Goal: Transaction & Acquisition: Contribute content

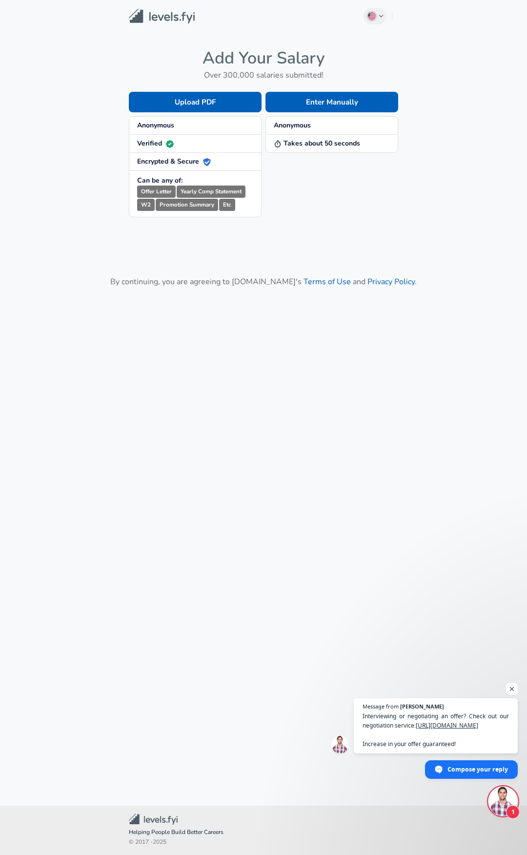
scroll to position [7380, 0]
click at [369, 104] on button "Enter Manually" at bounding box center [332, 102] width 133 height 21
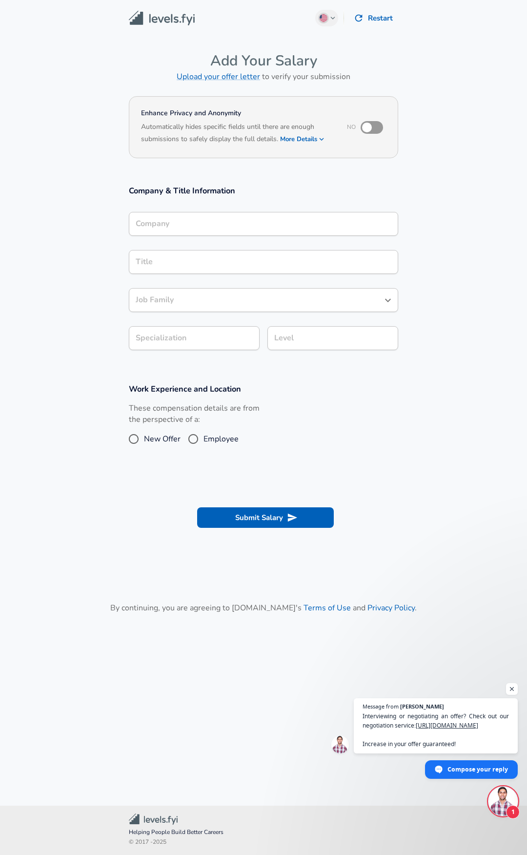
click at [239, 221] on input "Company" at bounding box center [263, 223] width 261 height 15
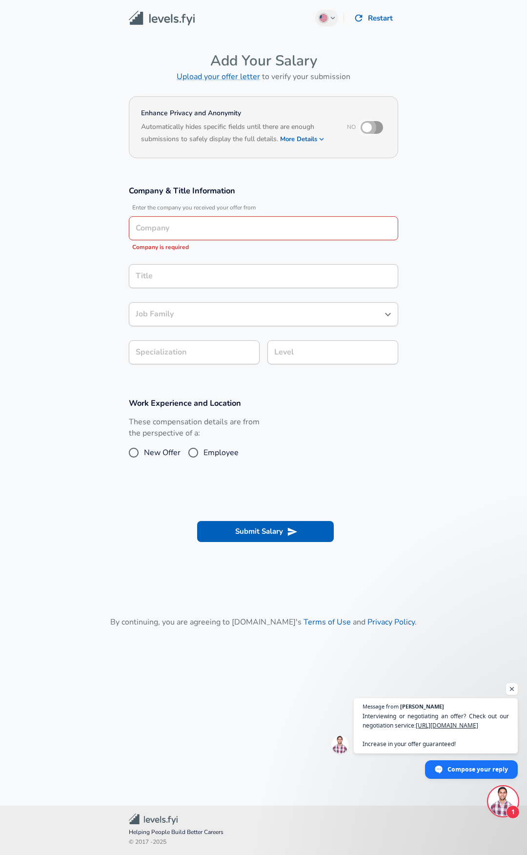
click at [376, 132] on input "checkbox" at bounding box center [367, 127] width 56 height 19
checkbox input "true"
click at [210, 228] on input "Company" at bounding box center [263, 228] width 261 height 15
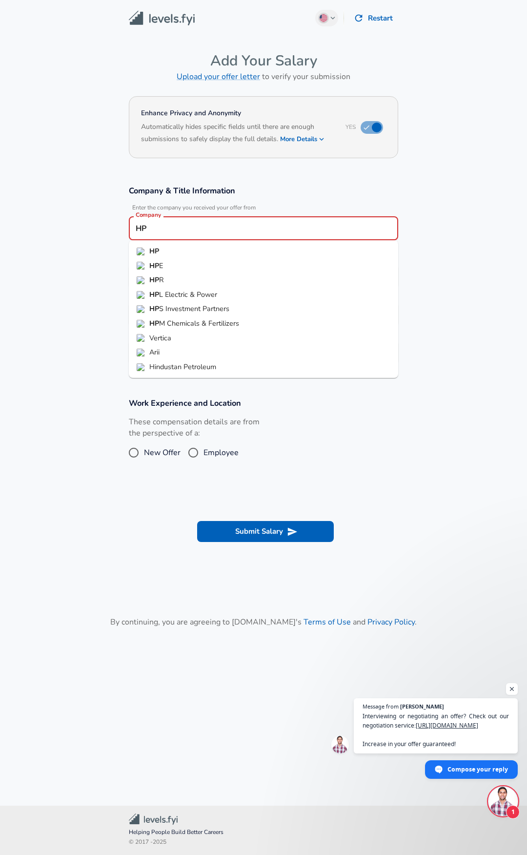
click at [247, 250] on li "HP" at bounding box center [264, 251] width 270 height 15
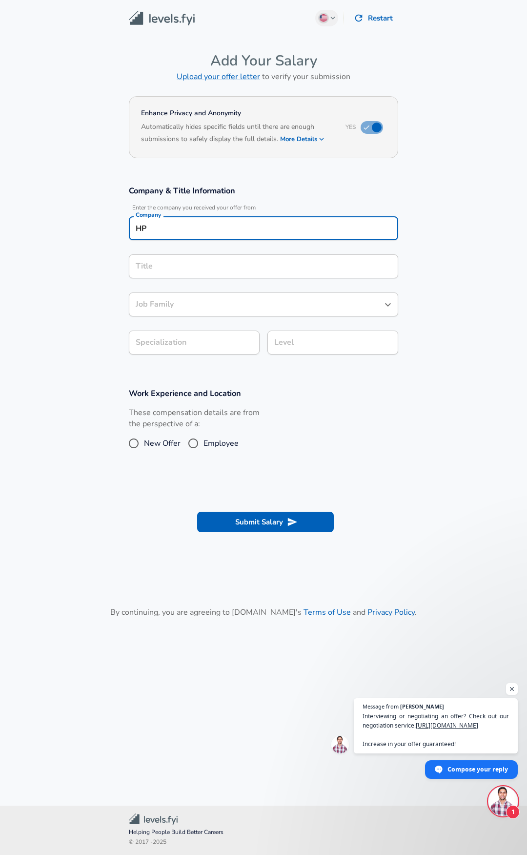
type input "HP"
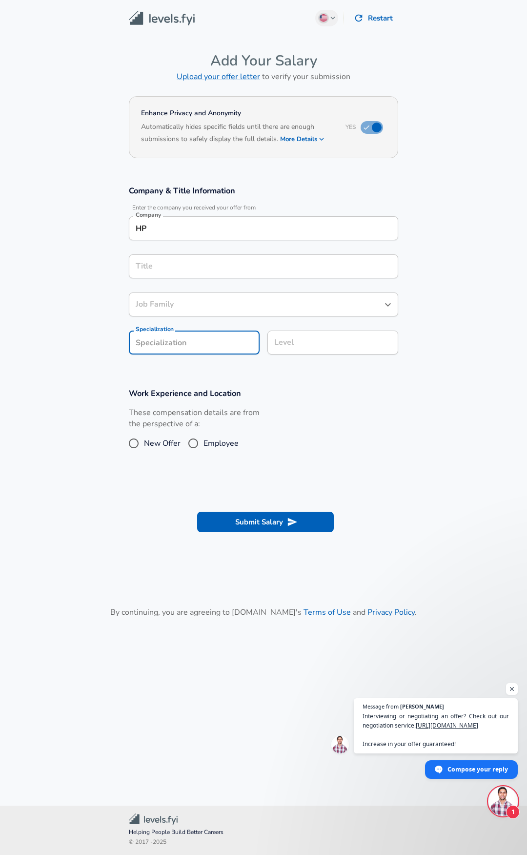
click at [228, 348] on input "Specialization" at bounding box center [194, 343] width 131 height 24
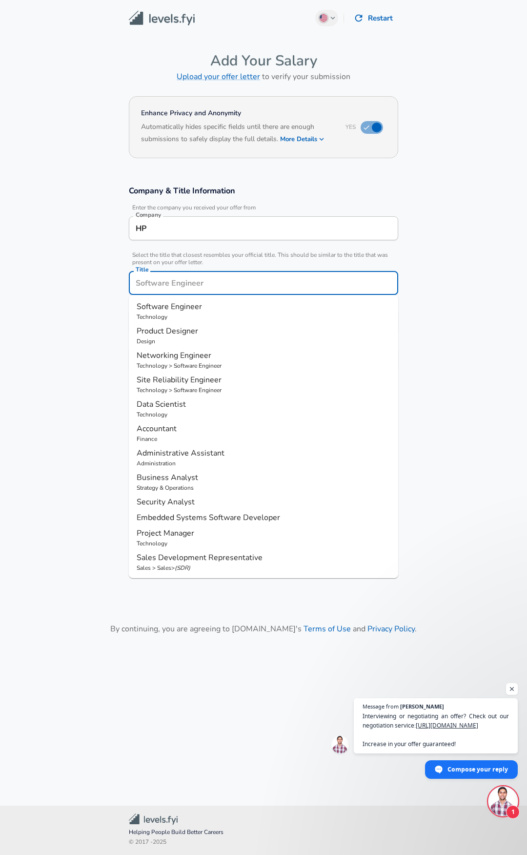
click at [237, 266] on div "Title Title" at bounding box center [264, 282] width 270 height 38
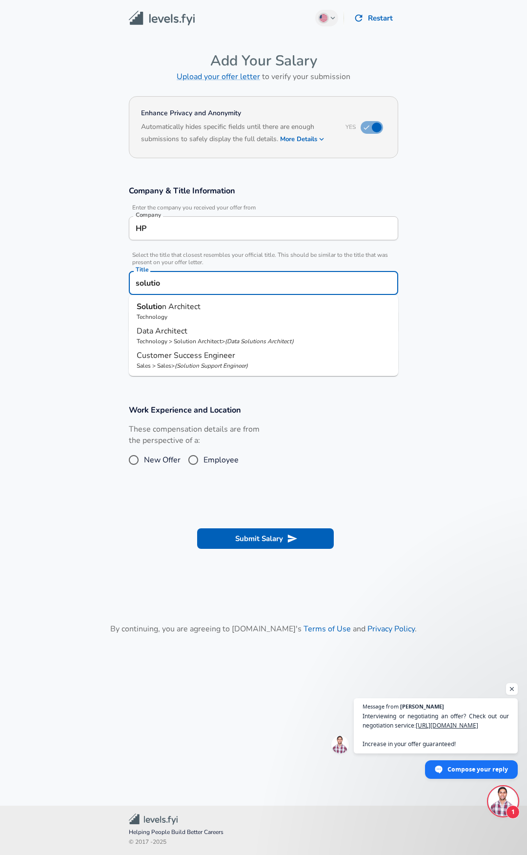
click at [234, 306] on p "Solutio n Architect" at bounding box center [264, 307] width 254 height 12
type input "Solution Architect"
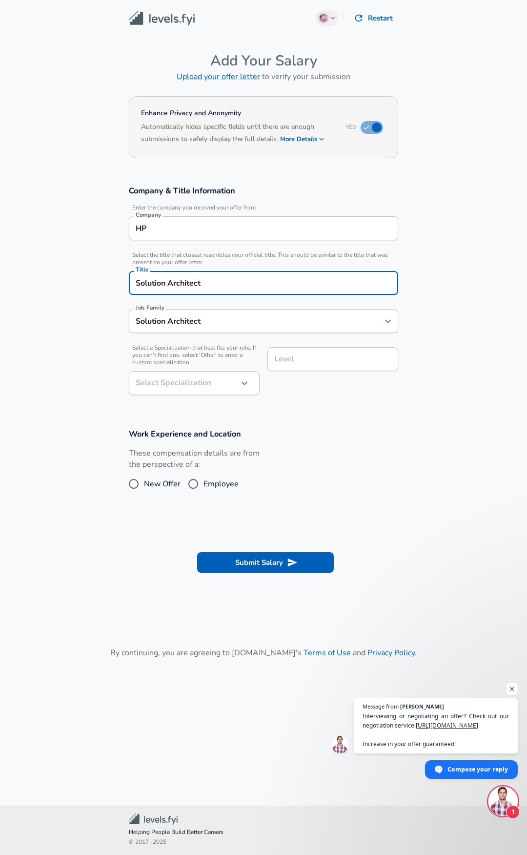
type input "Solution Architect"
click at [233, 382] on body "English ([GEOGRAPHIC_DATA]) Change Restart Add Your Salary Upload your offer le…" at bounding box center [263, 427] width 527 height 855
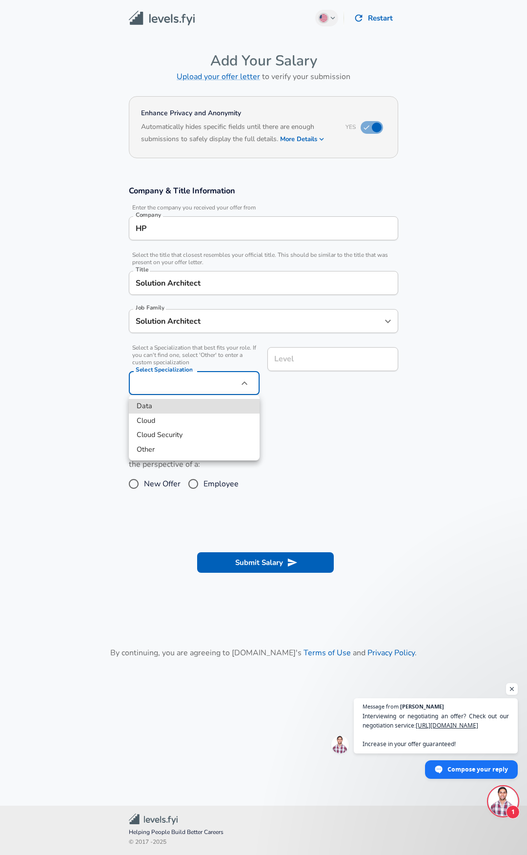
click at [218, 427] on li "Cloud" at bounding box center [194, 421] width 131 height 15
type input "Cloud"
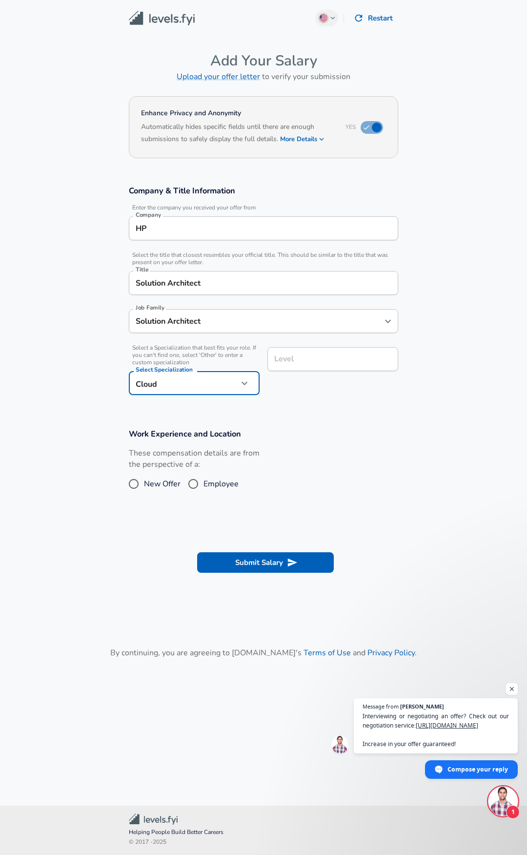
click at [285, 364] on div "Level Level" at bounding box center [333, 358] width 131 height 38
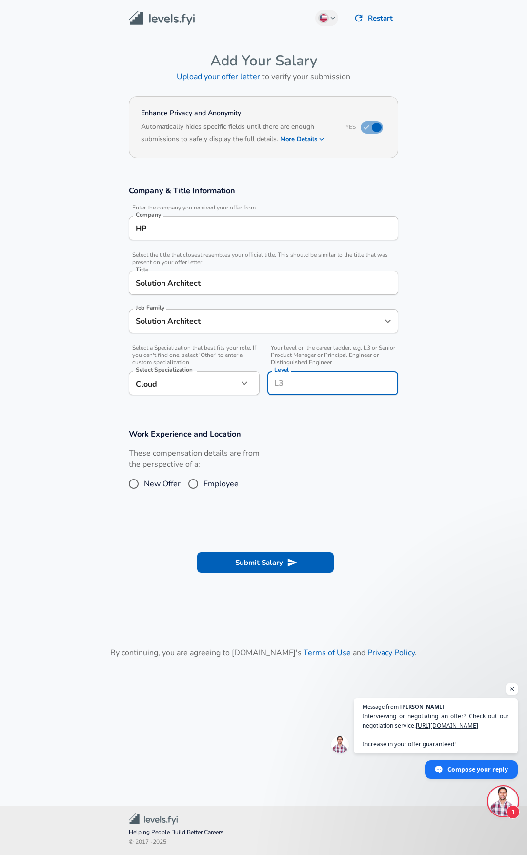
click at [298, 414] on section "Company & Title Information Enter the company you received your offer from Comp…" at bounding box center [263, 295] width 527 height 243
click at [216, 489] on span "Employee" at bounding box center [221, 484] width 35 height 12
click at [204, 489] on input "Employee" at bounding box center [193, 484] width 21 height 16
radio input "true"
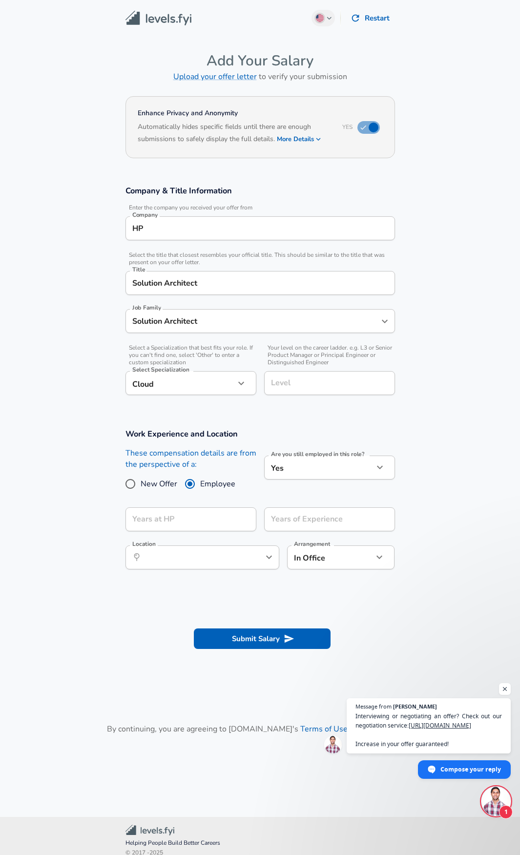
click at [216, 486] on span "Employee" at bounding box center [217, 484] width 35 height 12
click at [200, 486] on input "Employee" at bounding box center [190, 484] width 21 height 16
click at [227, 522] on input "Years at HP" at bounding box center [179, 519] width 109 height 24
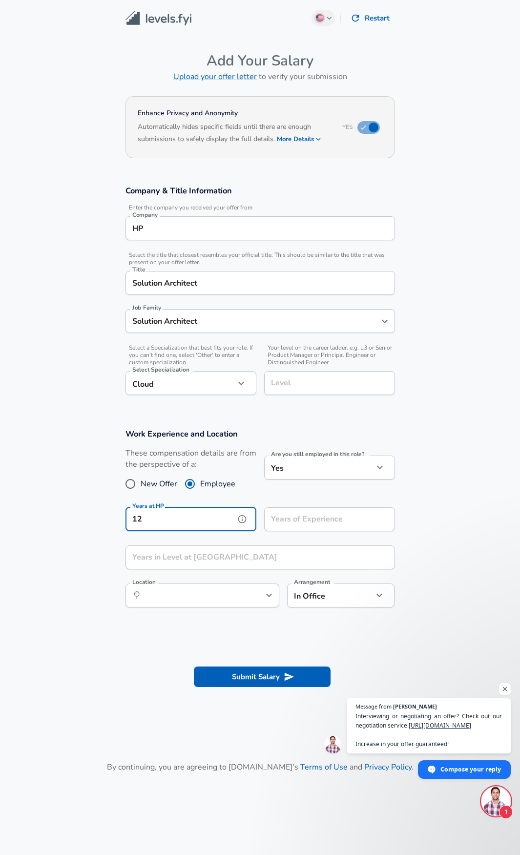
type input "12"
click at [327, 525] on input "Years of Experience" at bounding box center [318, 519] width 109 height 24
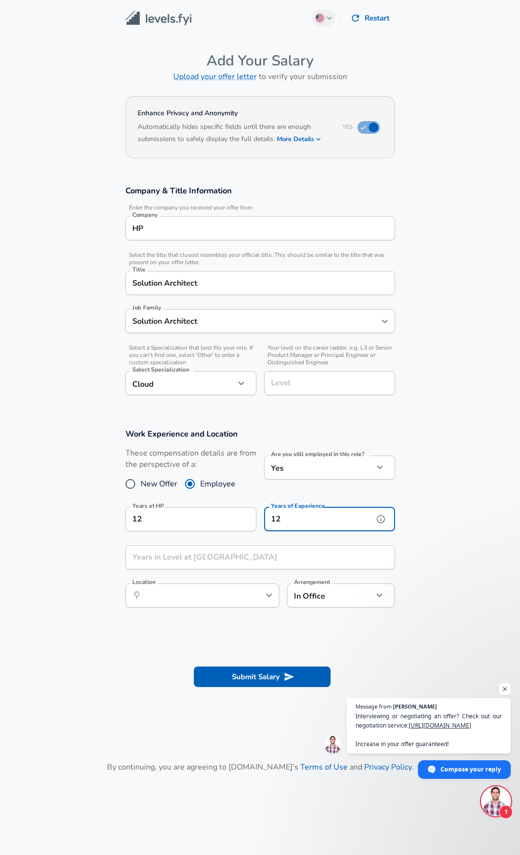
type input "12"
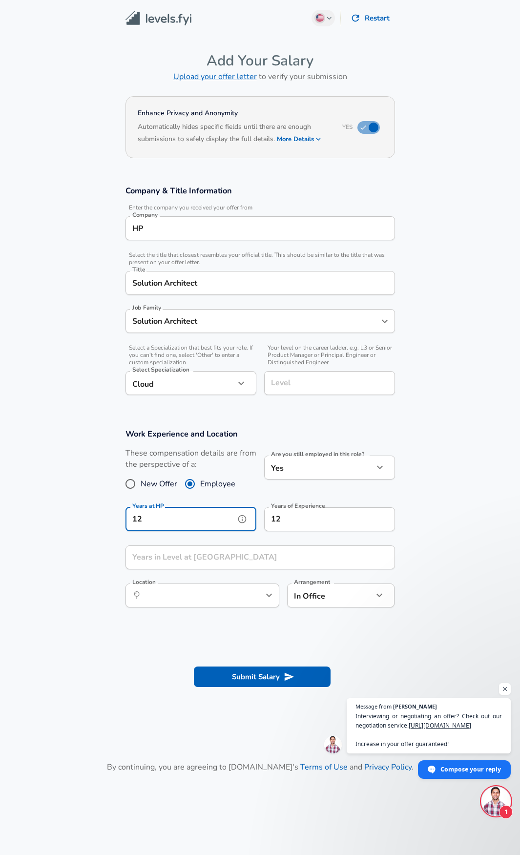
click at [167, 523] on input "12" at bounding box center [179, 519] width 109 height 24
type input "10"
click at [181, 557] on input "Years in Level at [GEOGRAPHIC_DATA]" at bounding box center [249, 557] width 248 height 24
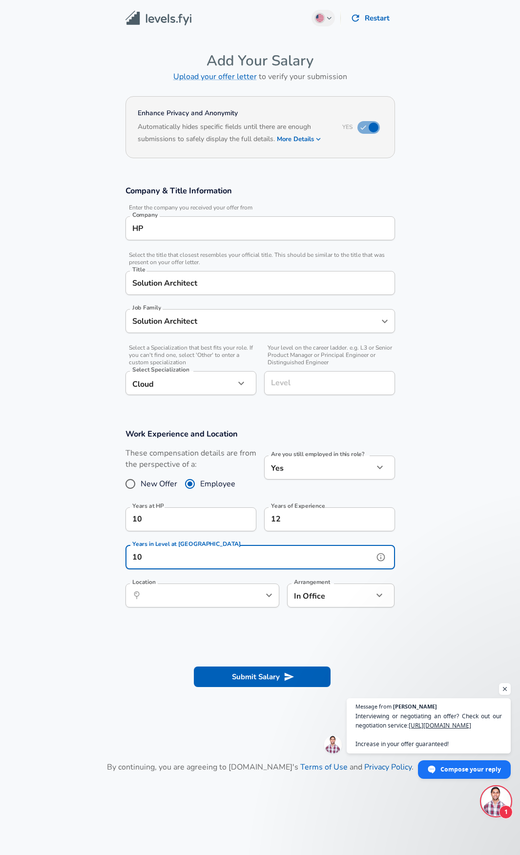
type input "10"
click at [200, 590] on input "Location" at bounding box center [192, 595] width 100 height 15
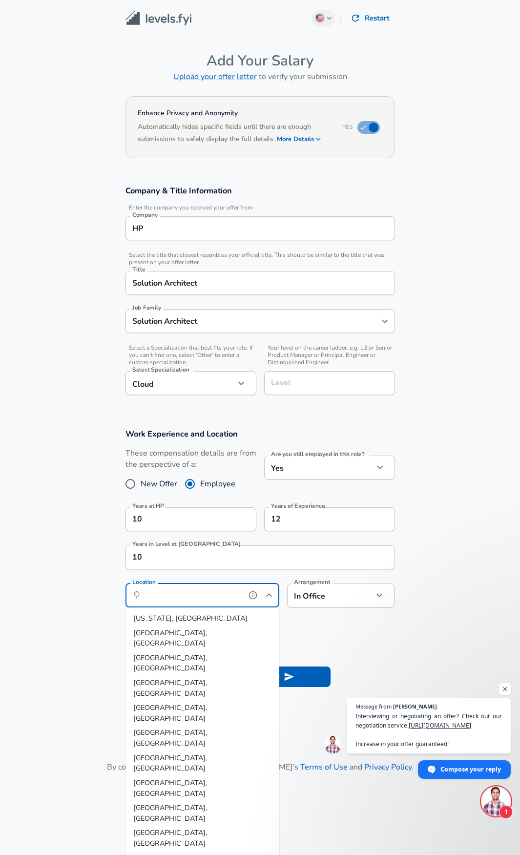
type input "M"
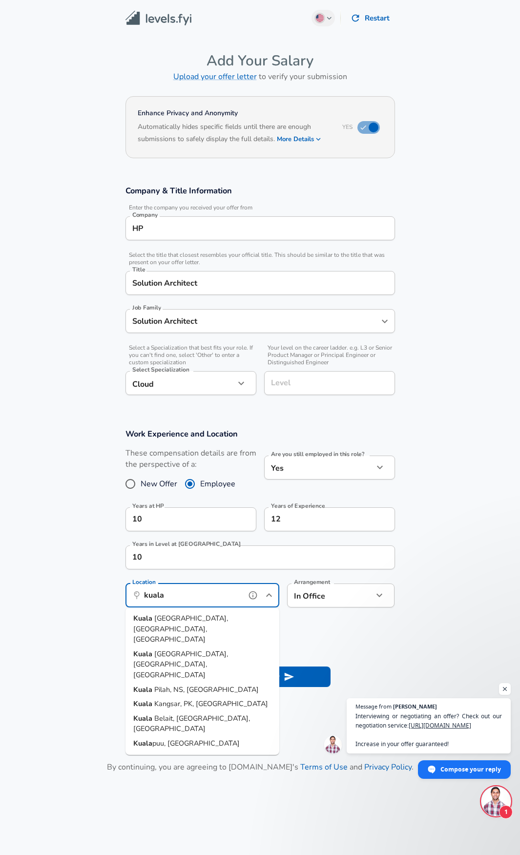
click at [214, 620] on span "[GEOGRAPHIC_DATA], [GEOGRAPHIC_DATA], [GEOGRAPHIC_DATA]" at bounding box center [180, 628] width 95 height 31
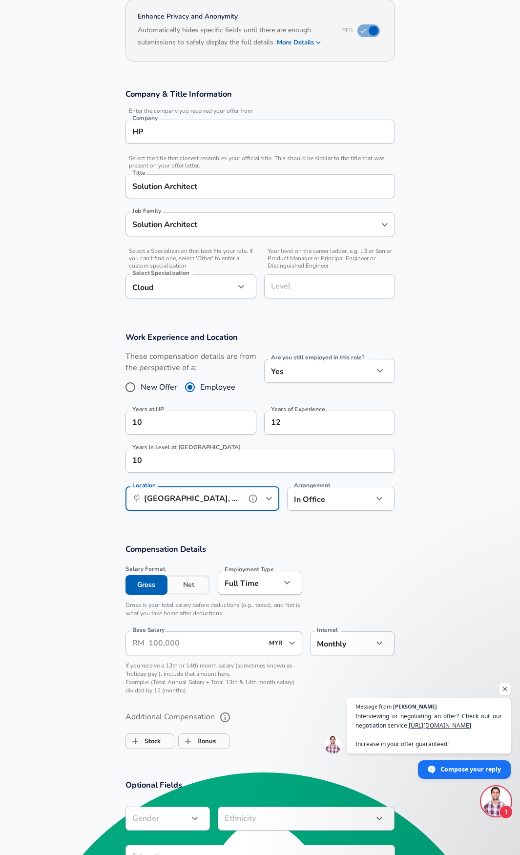
scroll to position [98, 0]
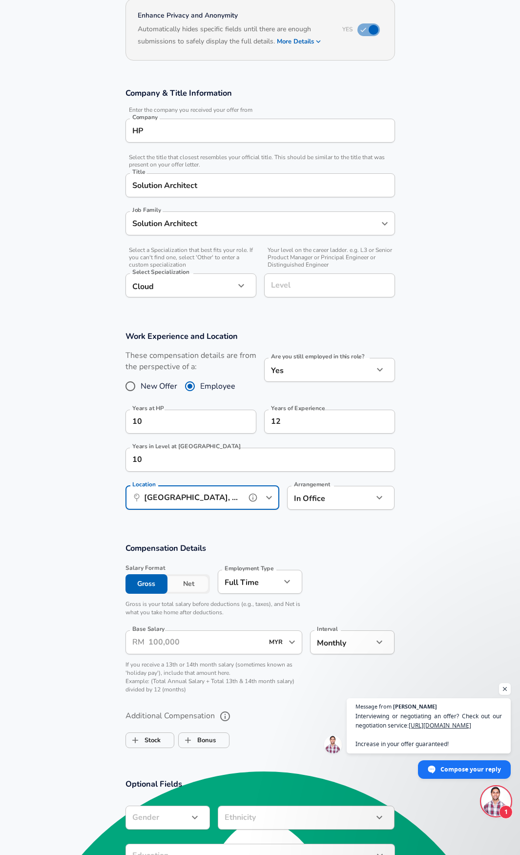
type input "[GEOGRAPHIC_DATA], [GEOGRAPHIC_DATA], [GEOGRAPHIC_DATA]"
click at [382, 497] on icon "button" at bounding box center [379, 497] width 6 height 3
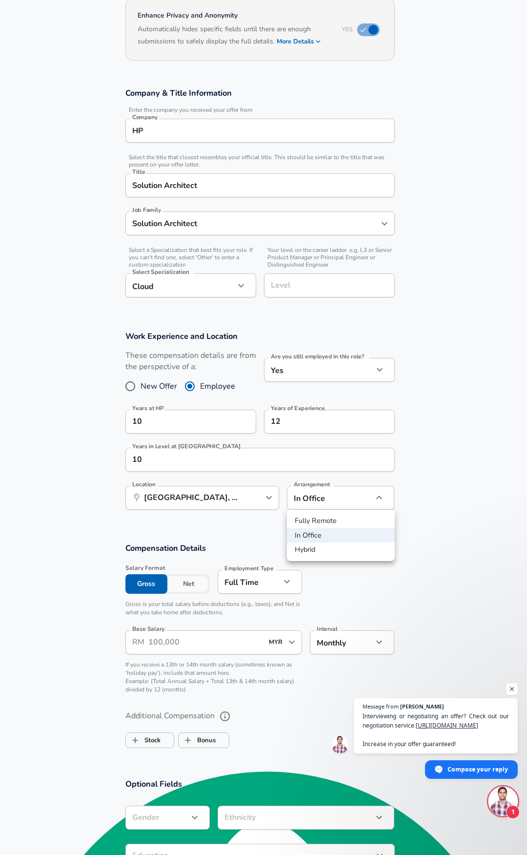
click at [328, 547] on li "Hybrid" at bounding box center [341, 550] width 108 height 15
type input "hybrid"
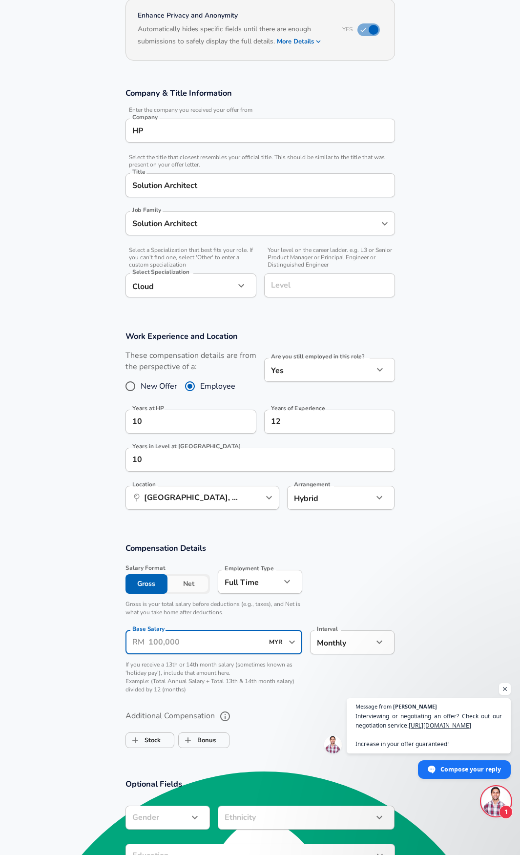
click at [199, 647] on input "Base Salary" at bounding box center [205, 642] width 115 height 24
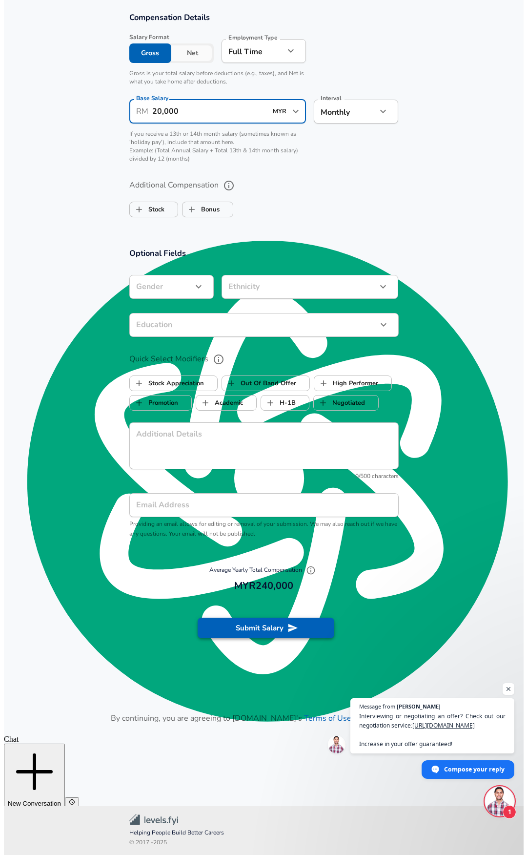
scroll to position [628, 0]
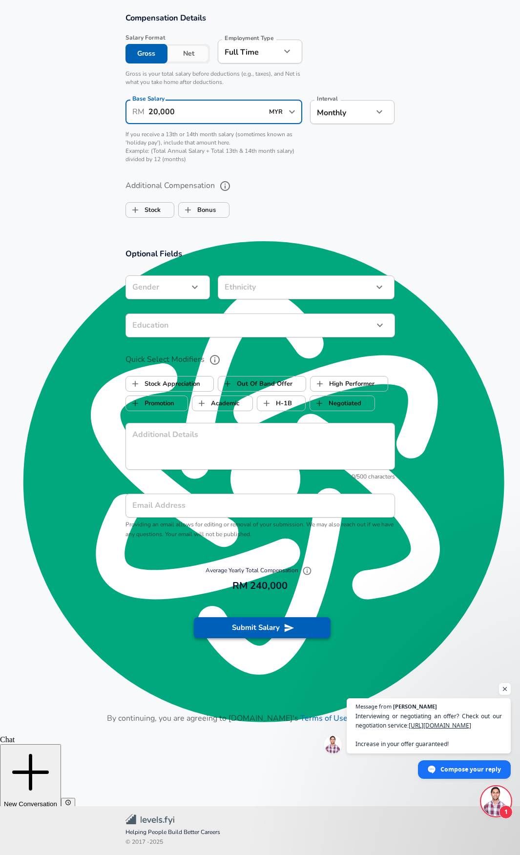
type input "20,000"
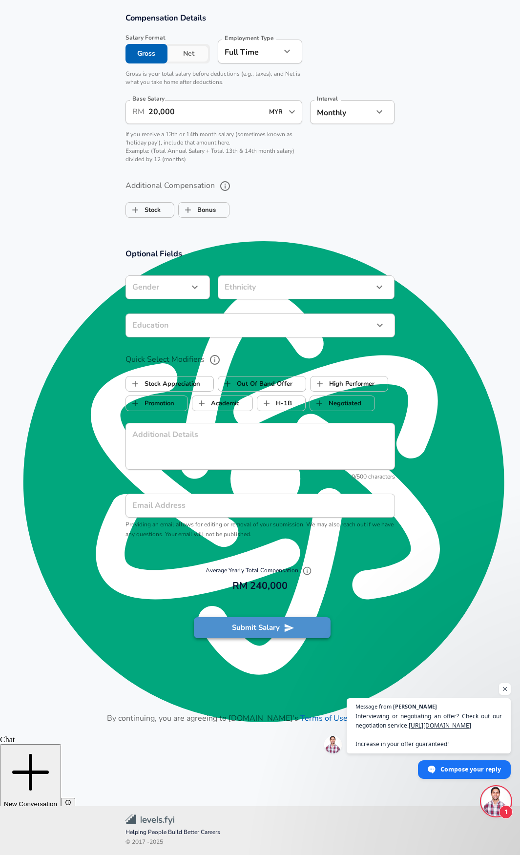
click at [276, 628] on button "Submit Salary" at bounding box center [262, 627] width 137 height 21
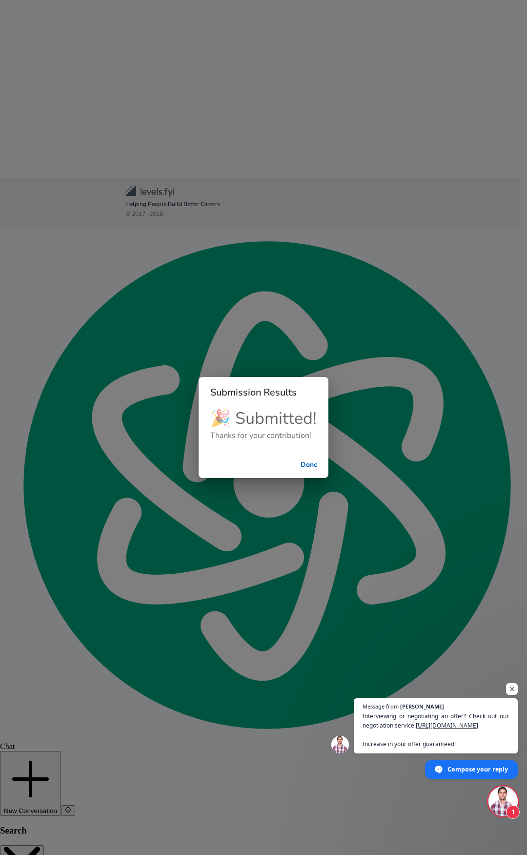
checkbox input "false"
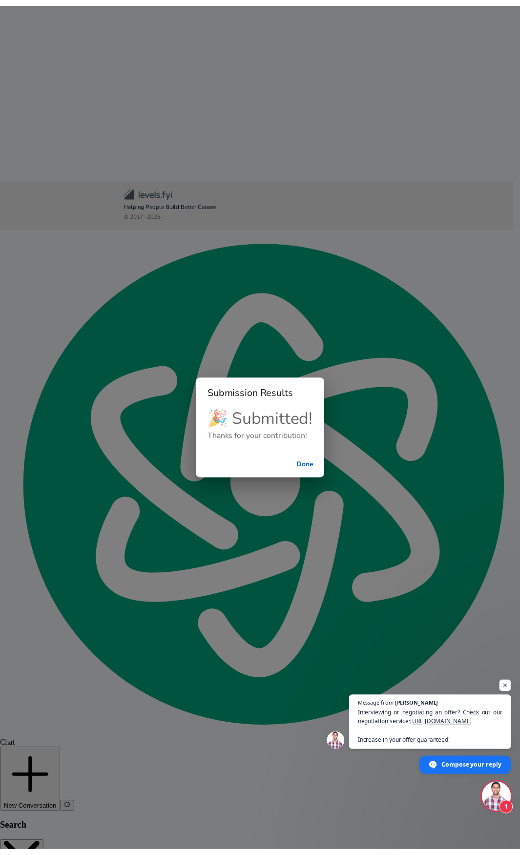
scroll to position [0, 0]
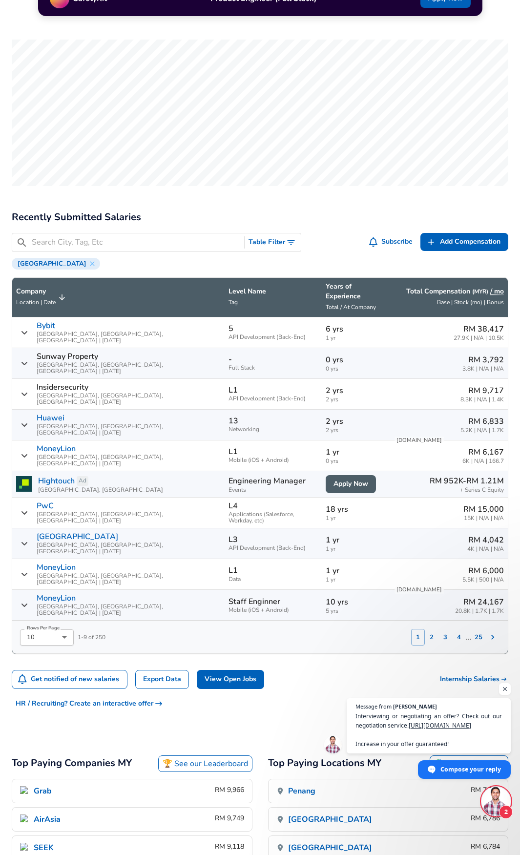
scroll to position [49, 0]
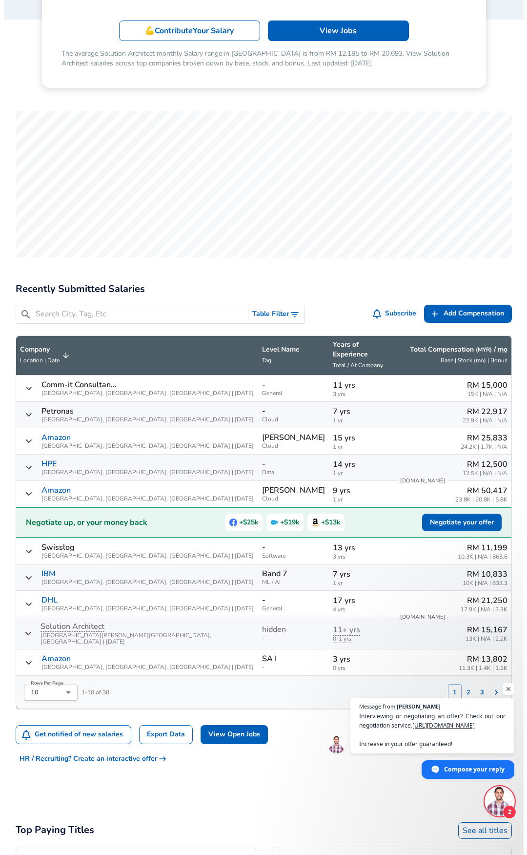
scroll to position [195, 0]
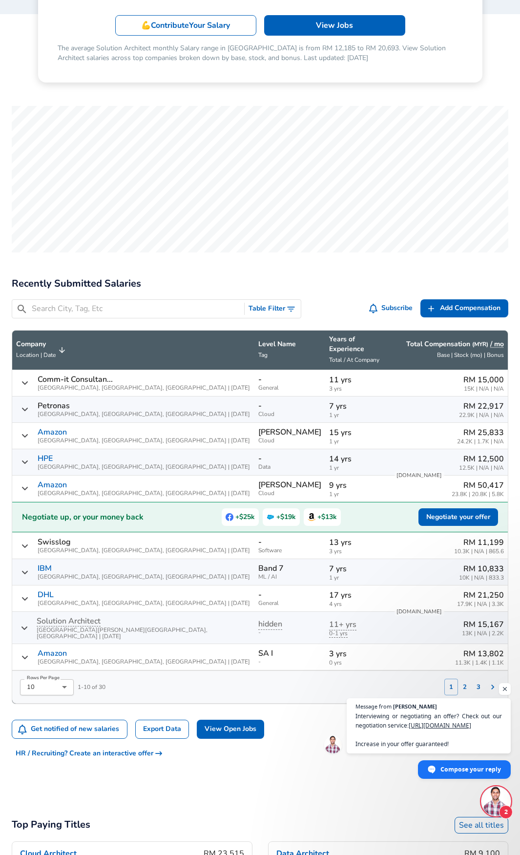
click at [52, 660] on body "For Employers RM MYR / mo Change English ([GEOGRAPHIC_DATA]) Change Login Sign …" at bounding box center [260, 232] width 520 height 855
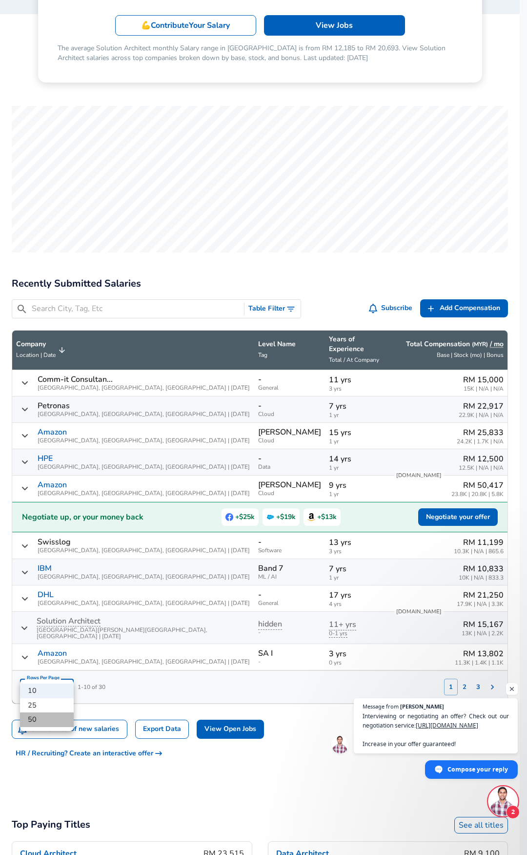
click at [46, 720] on li "50" at bounding box center [47, 719] width 54 height 15
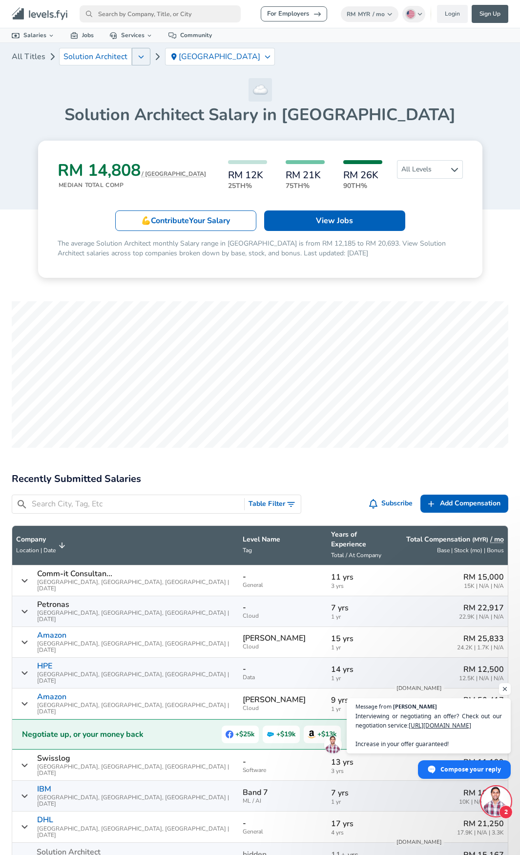
click at [138, 56] on icon "button" at bounding box center [141, 57] width 6 height 8
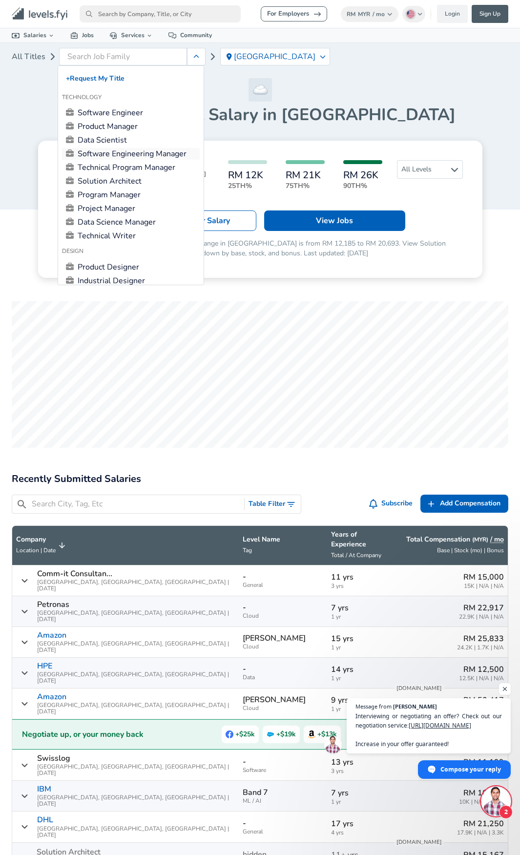
click at [122, 150] on link "Software Engineering Manager" at bounding box center [131, 154] width 138 height 12
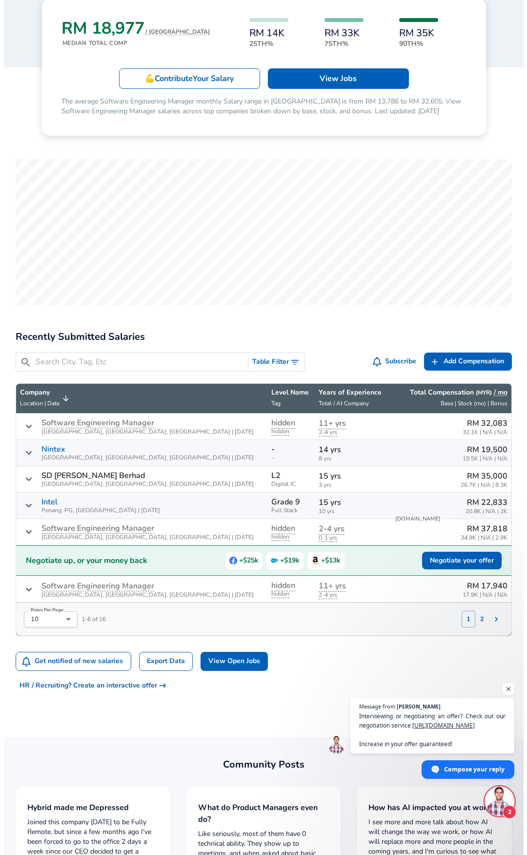
scroll to position [146, 0]
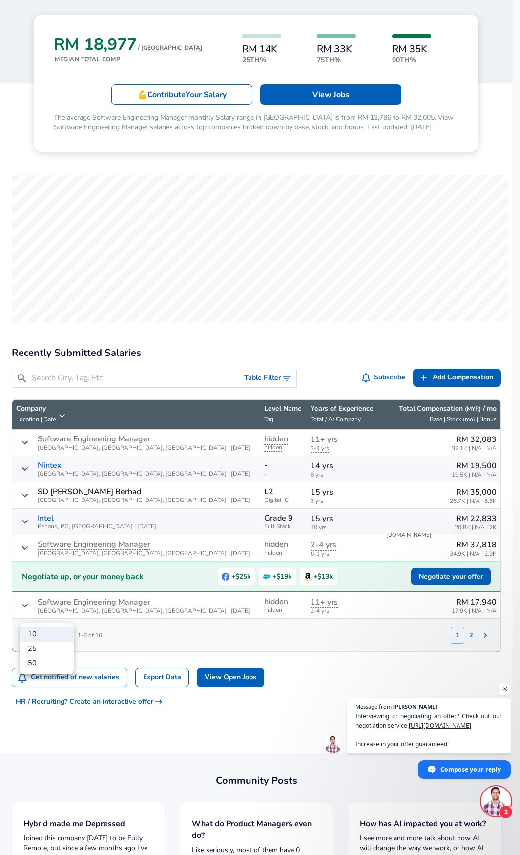
click at [48, 616] on body "For Employers RM MYR / mo Change English ([GEOGRAPHIC_DATA]) Change Login Sign …" at bounding box center [260, 281] width 520 height 855
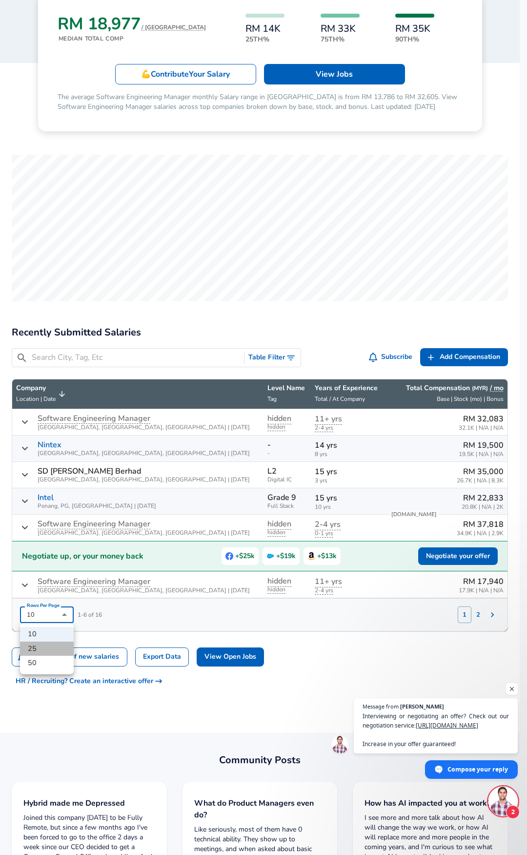
click at [44, 650] on li "25" at bounding box center [47, 649] width 54 height 15
type input "25"
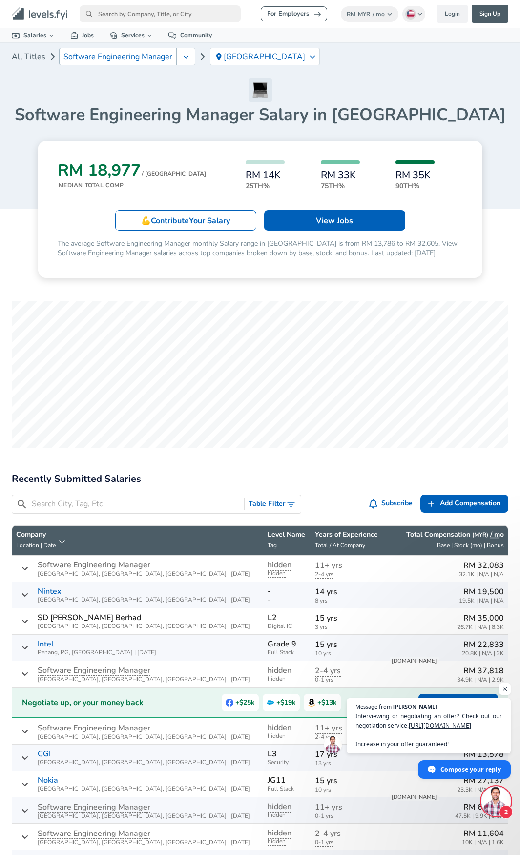
click at [112, 56] on span "Software Engineering Manager" at bounding box center [117, 56] width 109 height 9
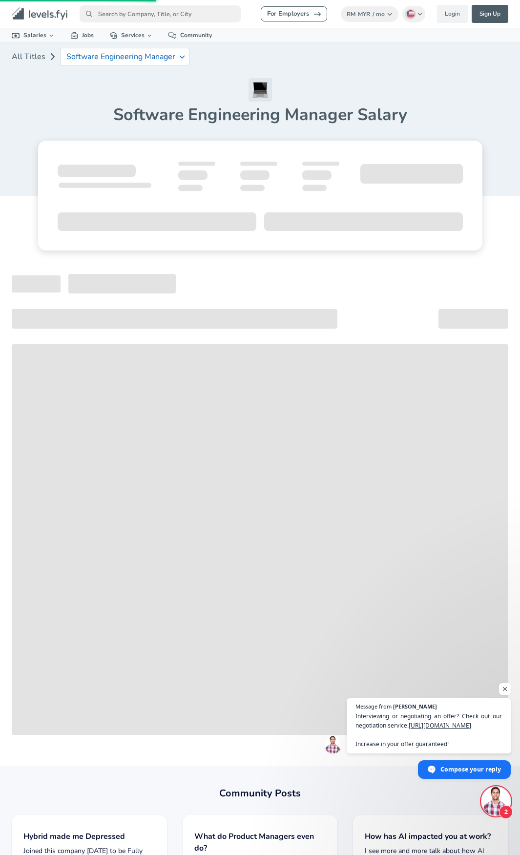
click at [112, 56] on p "Software Engineering Manager" at bounding box center [120, 56] width 109 height 9
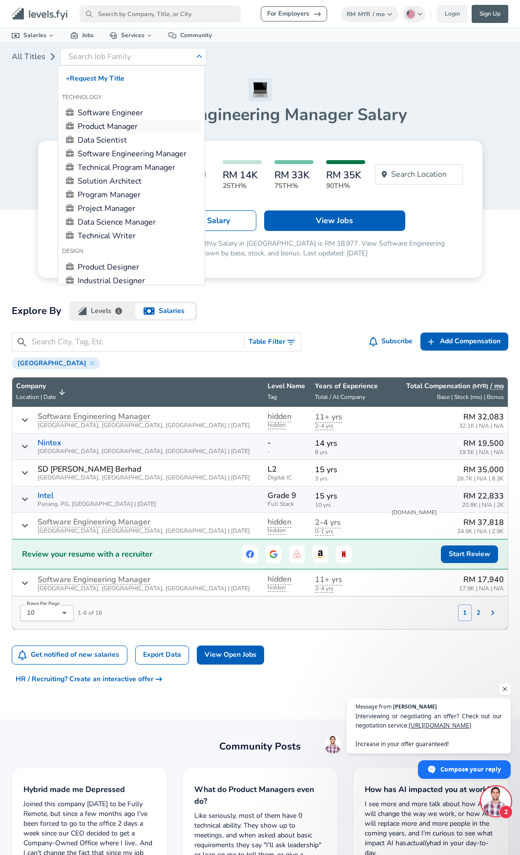
click at [147, 121] on link "Product Manager" at bounding box center [131, 127] width 139 height 12
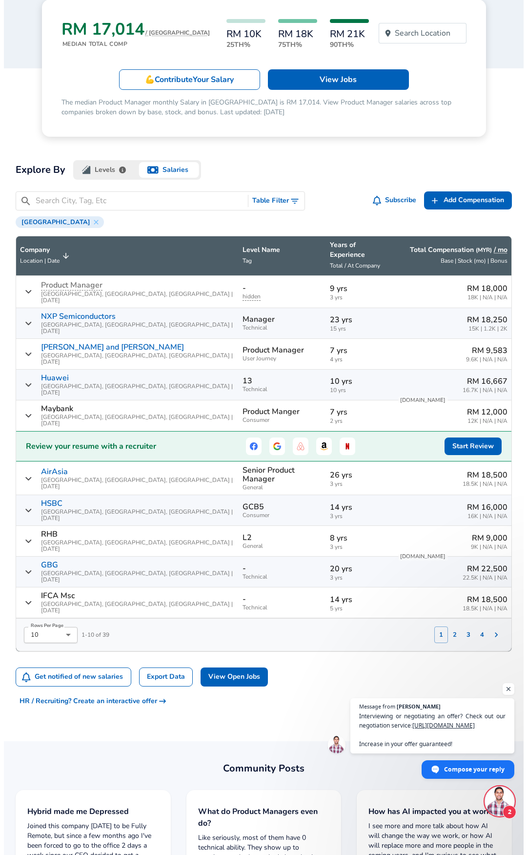
scroll to position [146, 0]
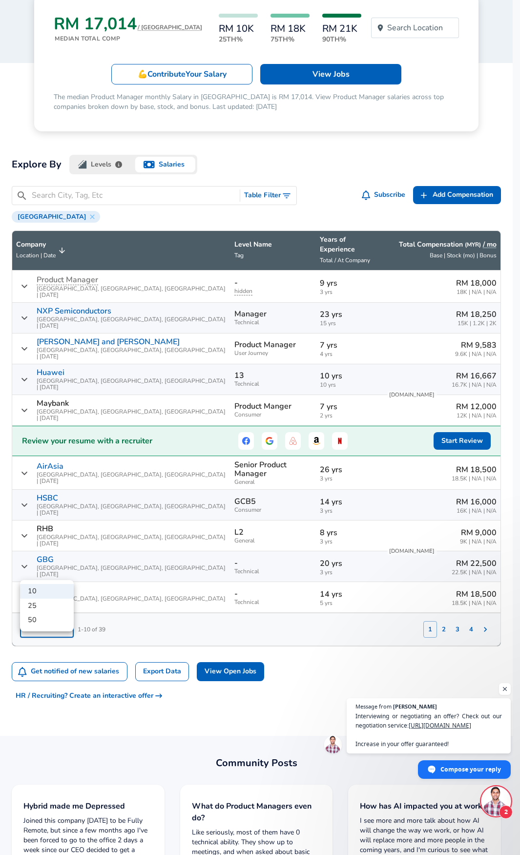
click at [65, 571] on body "For Employers RM MYR / mo Change English ([GEOGRAPHIC_DATA]) Change Login Sign …" at bounding box center [260, 281] width 520 height 855
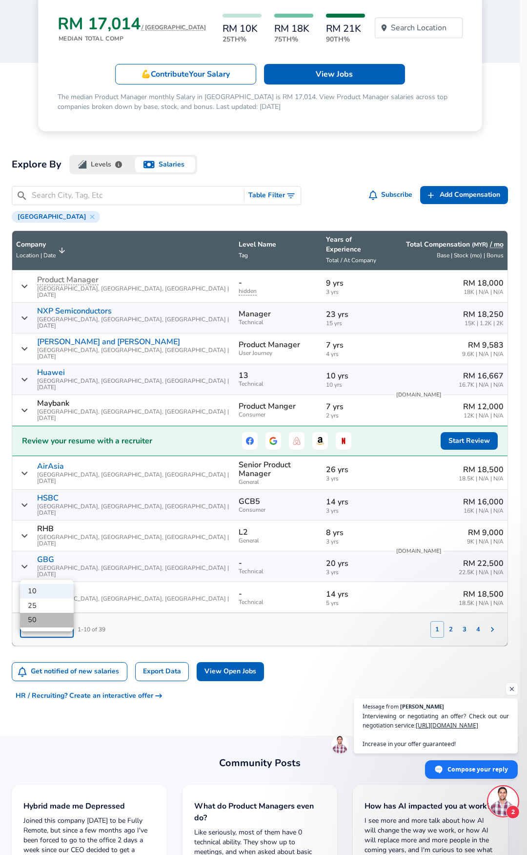
click at [52, 616] on li "50" at bounding box center [47, 620] width 54 height 15
type input "50"
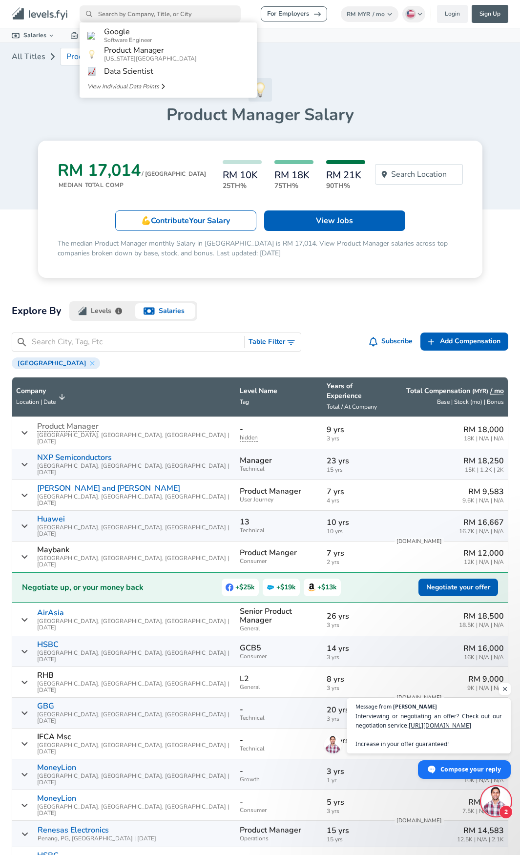
click at [153, 19] on input "primary" at bounding box center [160, 13] width 161 height 17
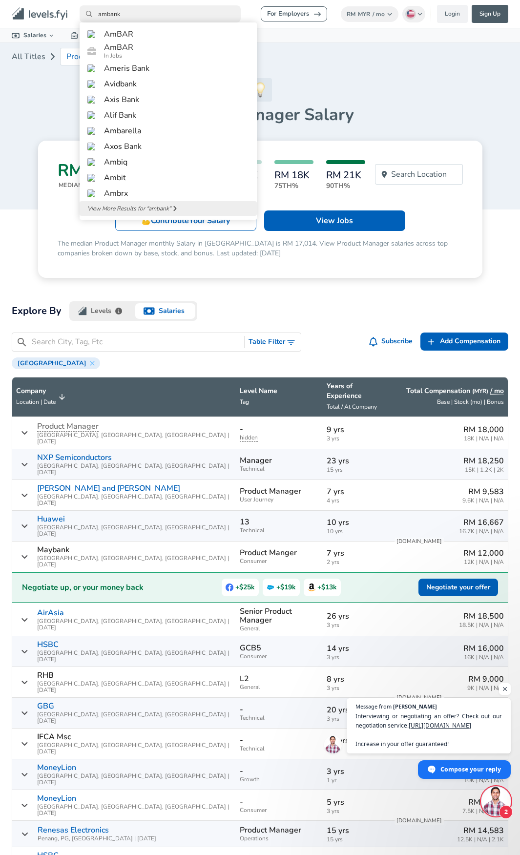
type input "ambank"
click at [168, 213] on span "View More Results for " ambank "" at bounding box center [129, 208] width 84 height 9
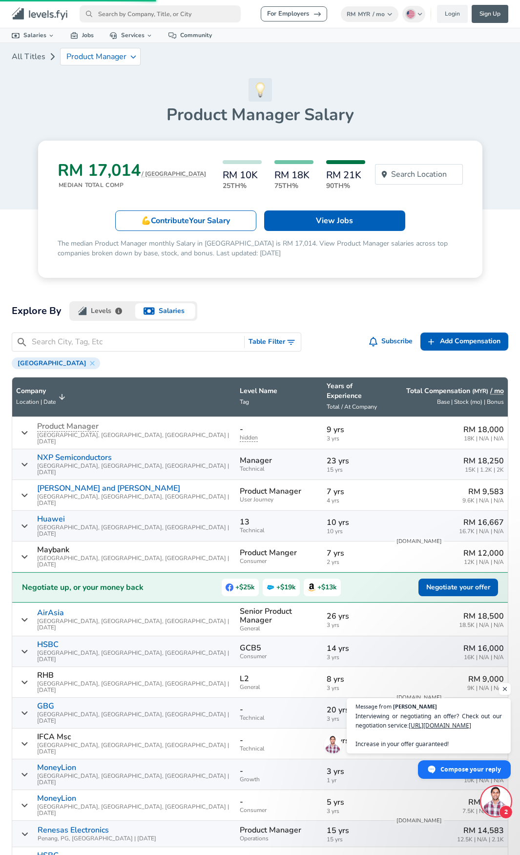
type input "ambank"
type input "10"
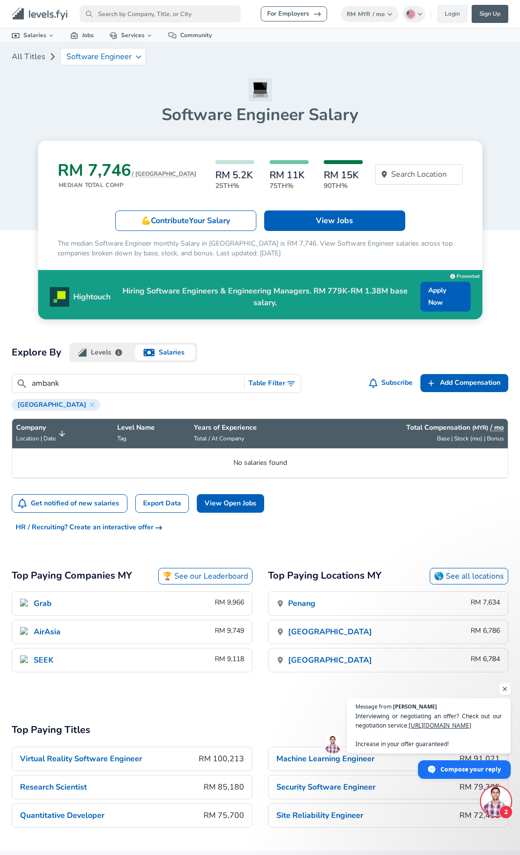
click at [67, 381] on input "ambank" at bounding box center [136, 383] width 209 height 12
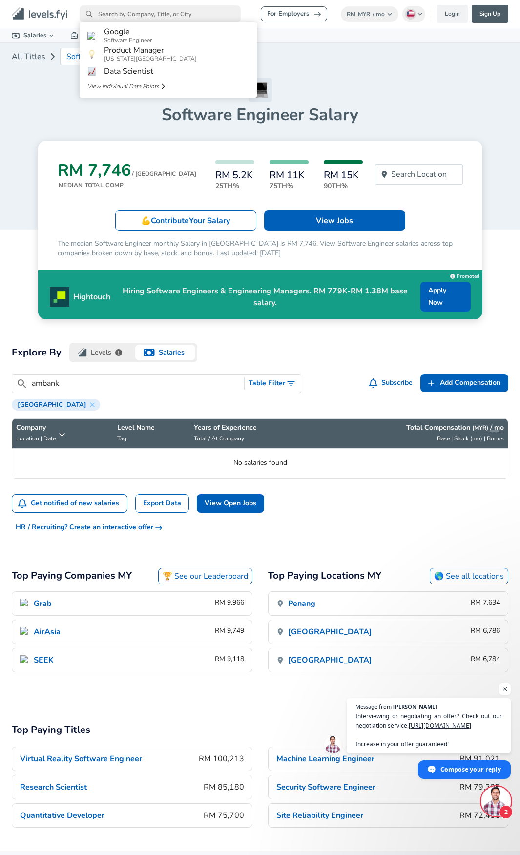
click at [146, 11] on input "primary" at bounding box center [160, 13] width 161 height 17
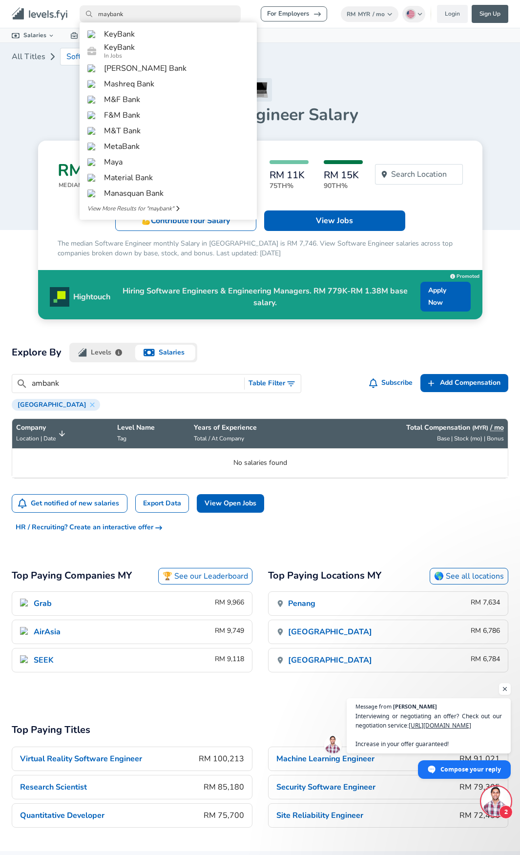
type input "maybank"
click at [327, 141] on article "RM 7,746 / MO Median Total Comp RM 5.2K 25th% RM 11K 75th% RM 15K 90th% Search …" at bounding box center [260, 230] width 497 height 179
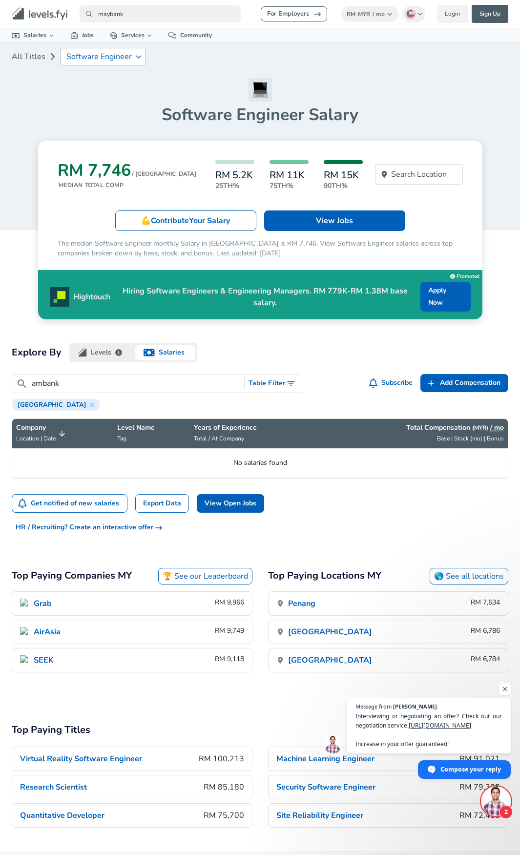
click at [115, 56] on p "Software Engineer" at bounding box center [98, 56] width 65 height 9
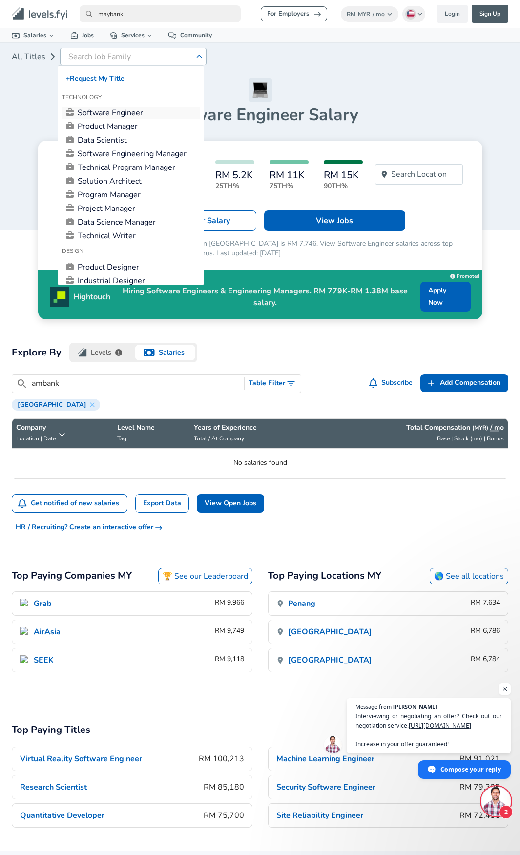
click at [147, 113] on link "Software Engineer" at bounding box center [131, 113] width 138 height 12
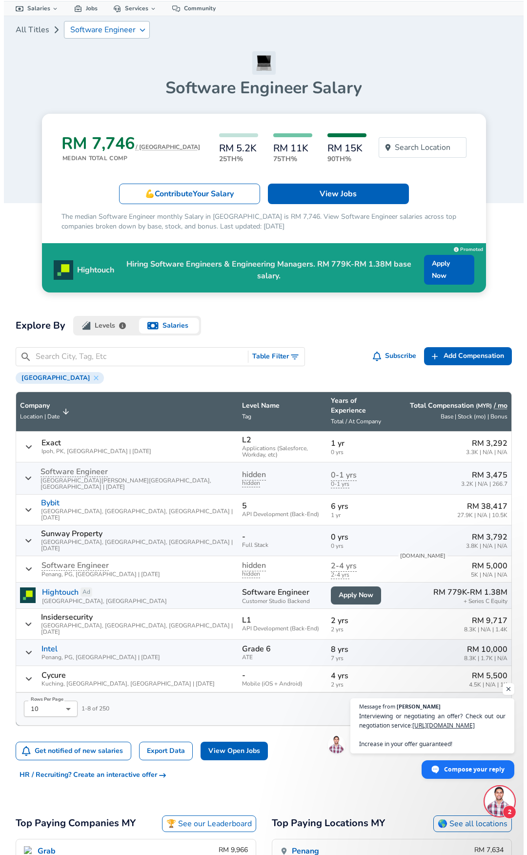
scroll to position [49, 0]
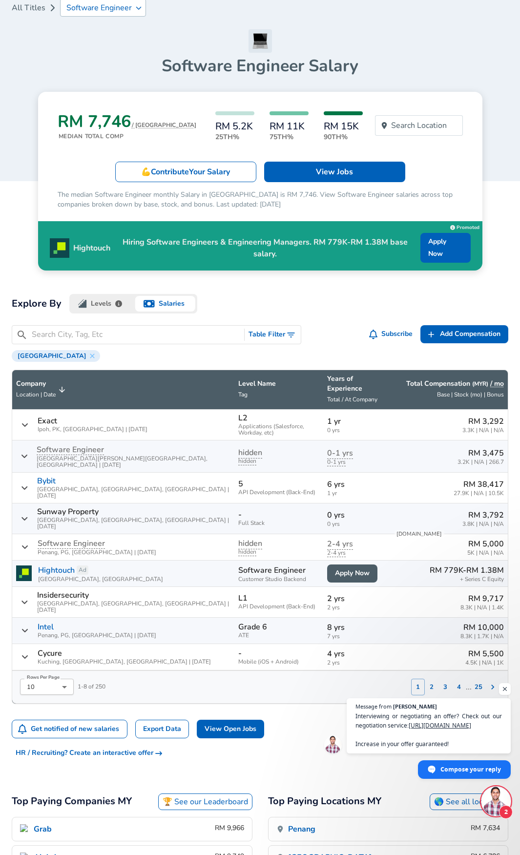
click at [60, 657] on body "For Employers RM MYR / mo Change English ([GEOGRAPHIC_DATA]) Change Login Sign …" at bounding box center [260, 378] width 520 height 855
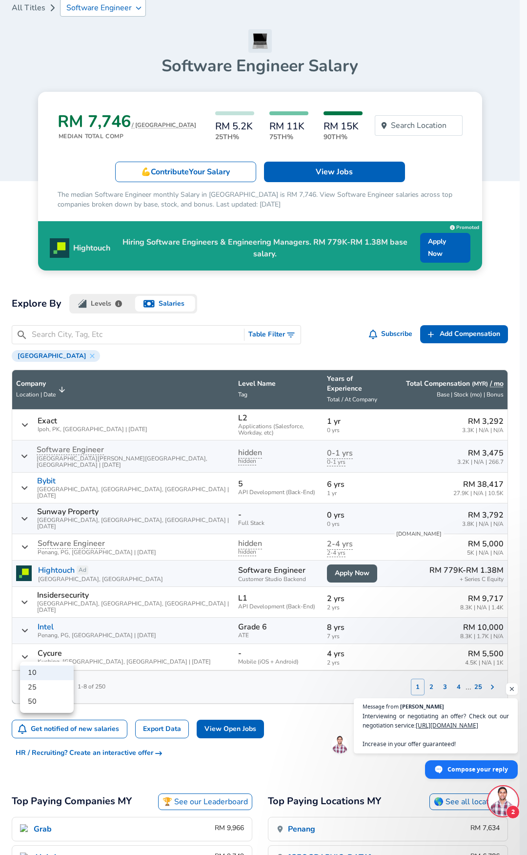
click at [53, 702] on li "50" at bounding box center [47, 701] width 54 height 15
type input "50"
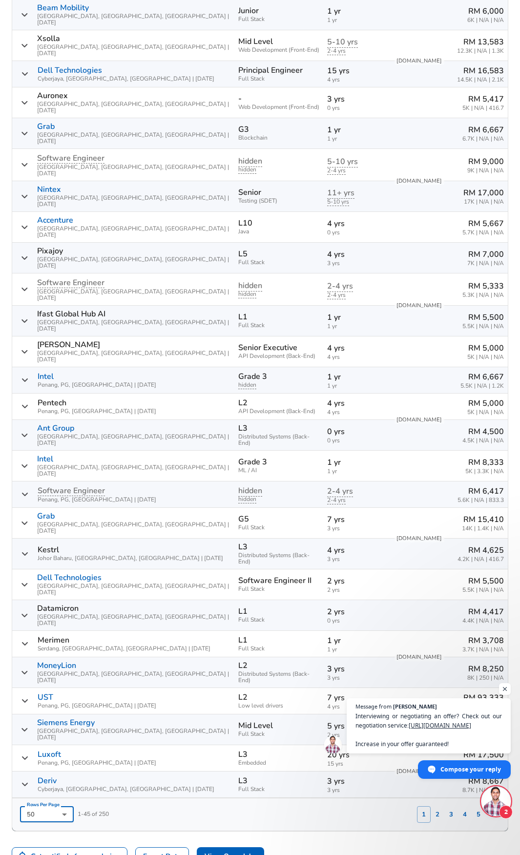
scroll to position [1307, 0]
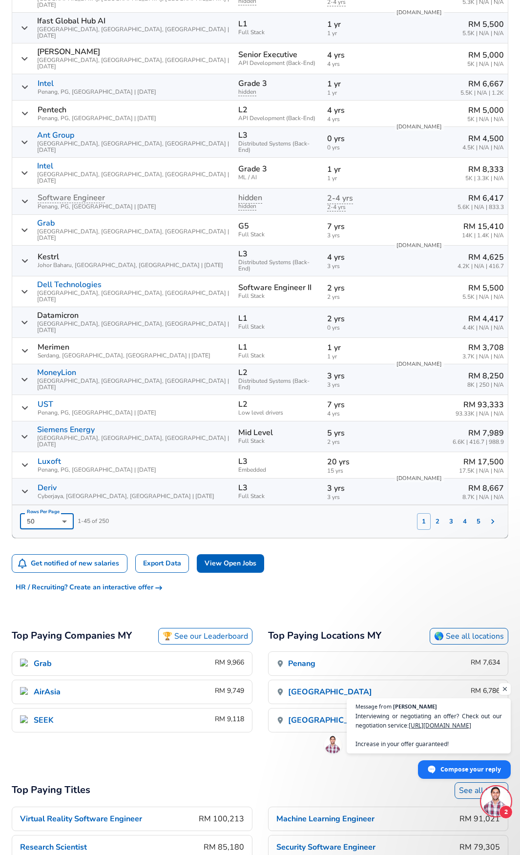
click at [434, 513] on button "2" at bounding box center [438, 521] width 14 height 17
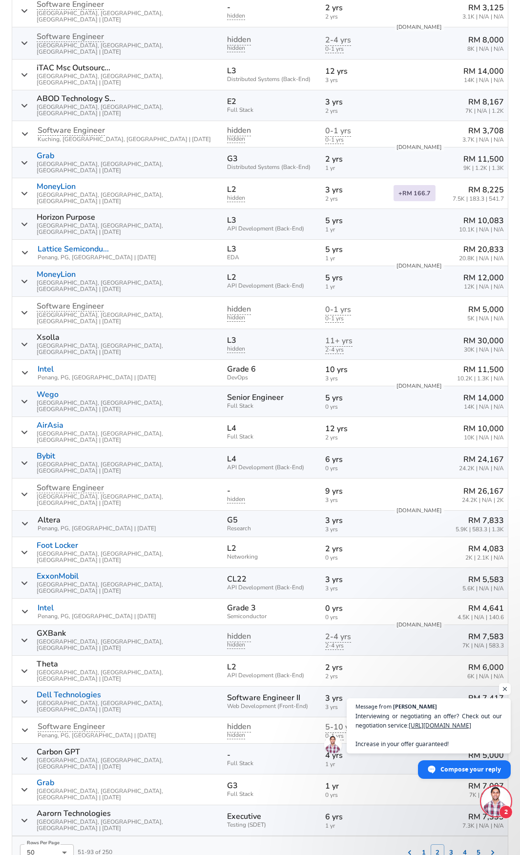
scroll to position [948, 0]
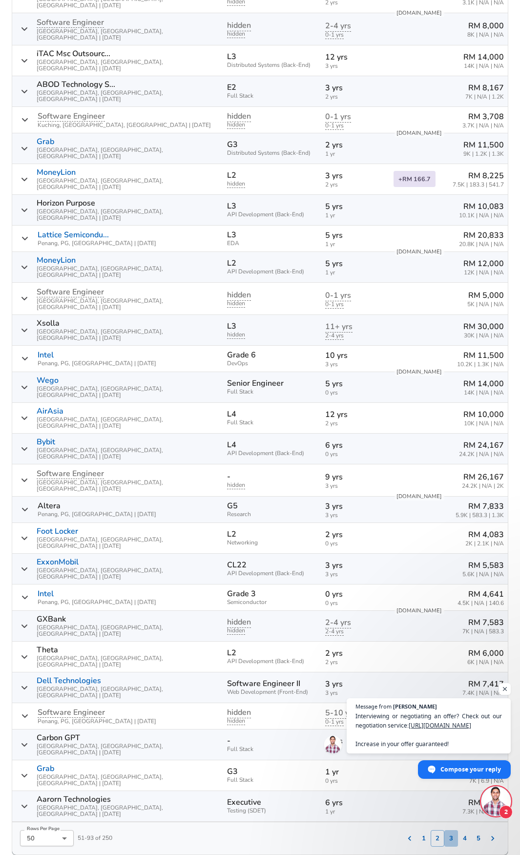
click at [452, 830] on button "3" at bounding box center [451, 838] width 14 height 17
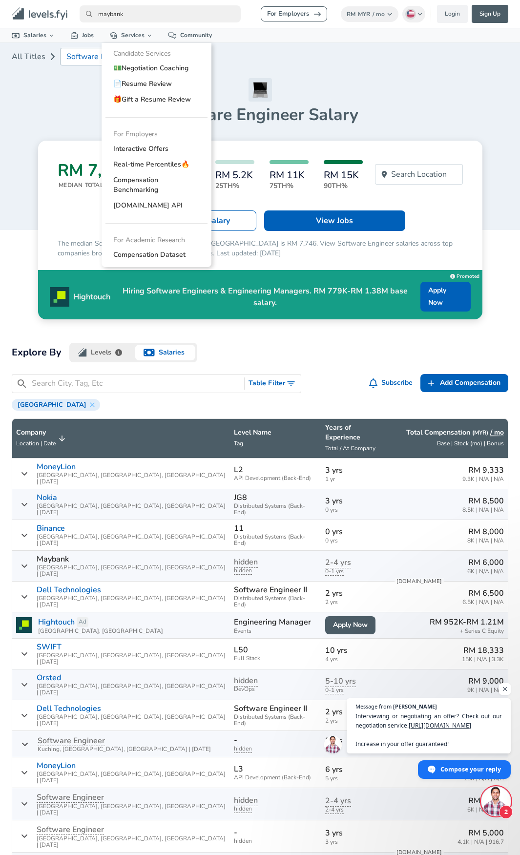
click at [105, 54] on li "Candidate Services" at bounding box center [156, 54] width 102 height 14
click at [83, 54] on p "Software Engineer" at bounding box center [98, 56] width 65 height 9
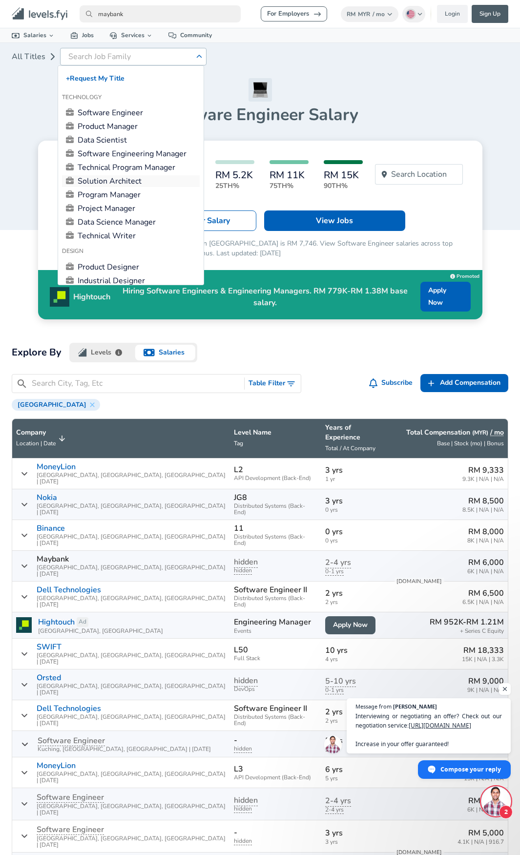
click at [127, 179] on link "Solution Architect" at bounding box center [131, 181] width 138 height 12
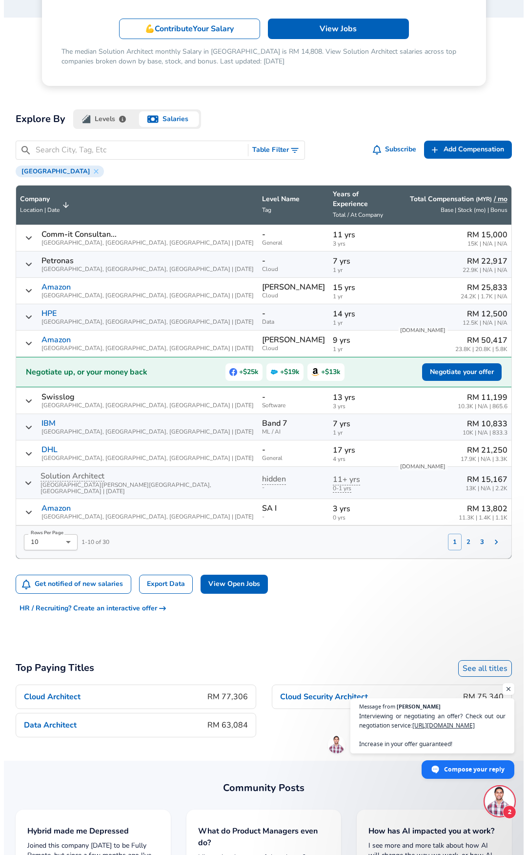
scroll to position [195, 0]
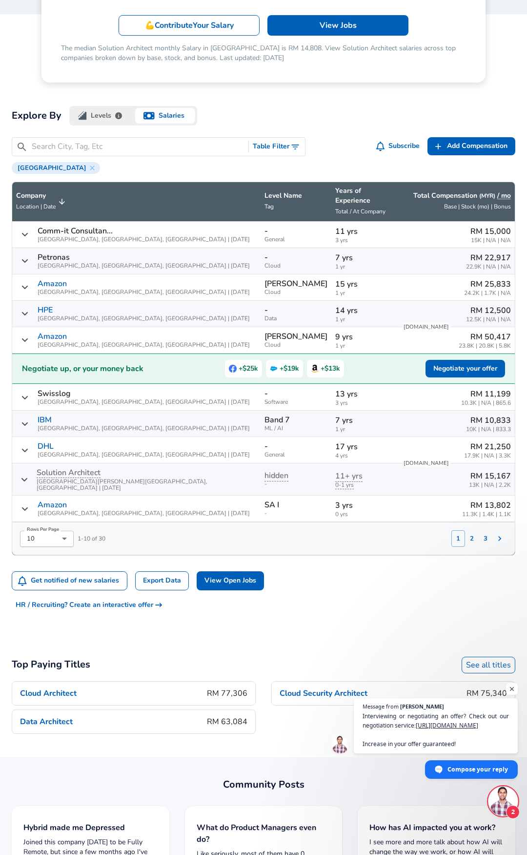
click at [57, 521] on body "For Employers RM MYR / mo Change English ([GEOGRAPHIC_DATA]) Change Login Sign …" at bounding box center [263, 232] width 527 height 855
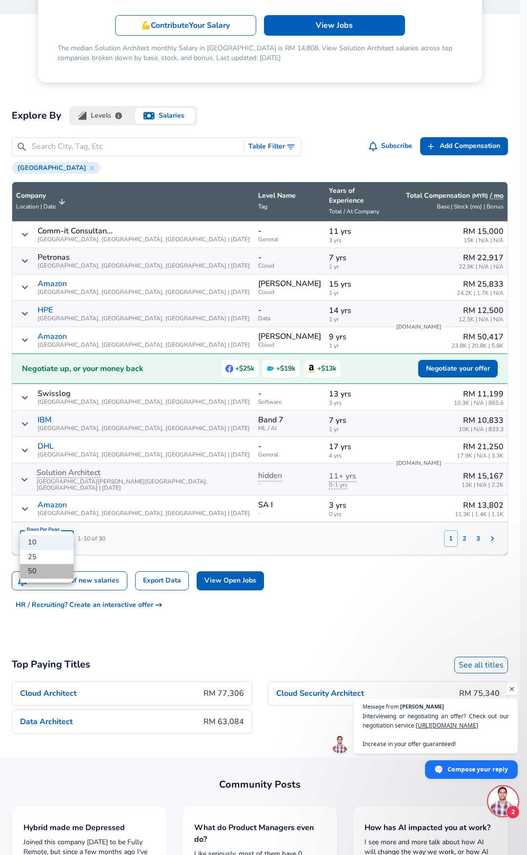
click at [43, 568] on li "50" at bounding box center [47, 571] width 54 height 15
type input "50"
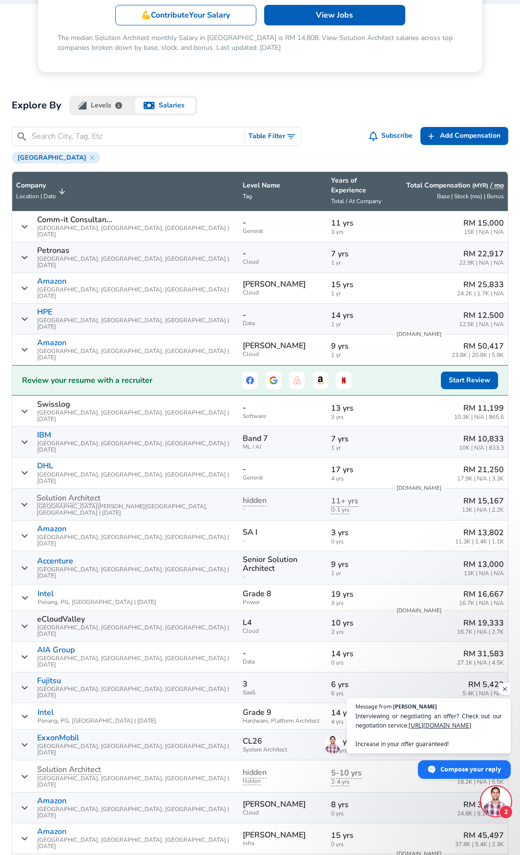
scroll to position [45, 0]
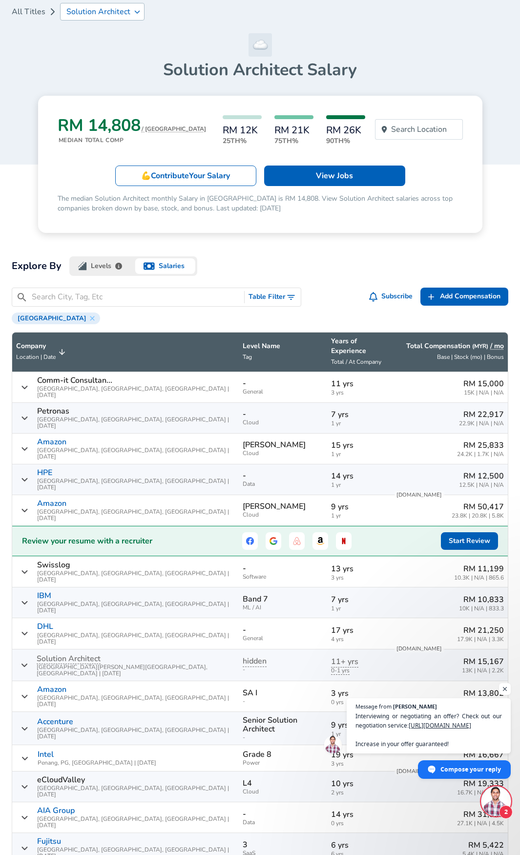
click at [89, 11] on p "Solution Architect" at bounding box center [98, 11] width 64 height 9
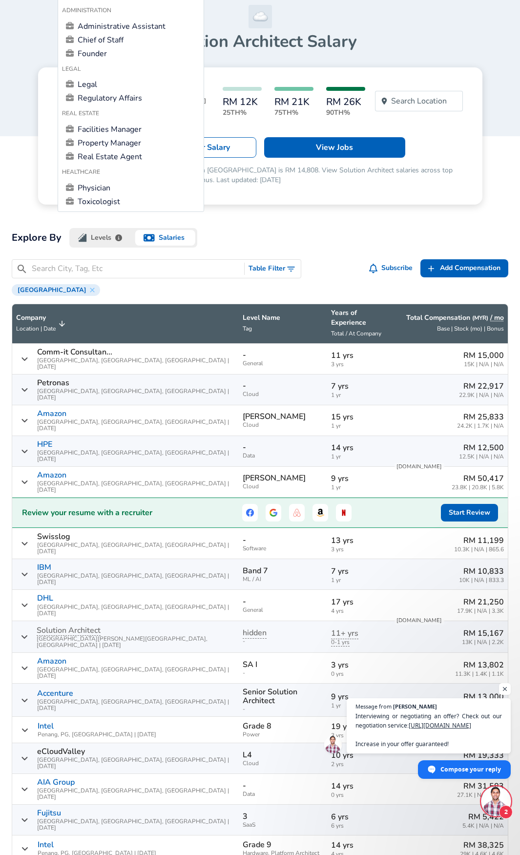
scroll to position [0, 0]
